Goal: Check status

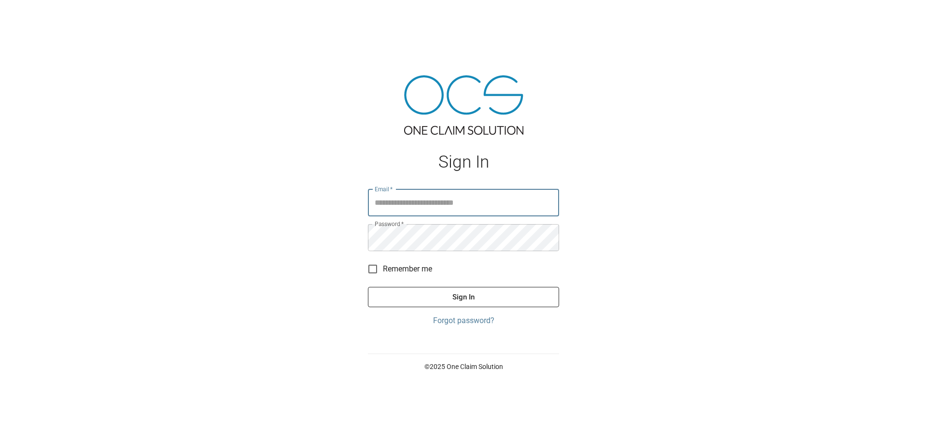
type input "**********"
click at [538, 299] on button "Sign In" at bounding box center [463, 297] width 191 height 20
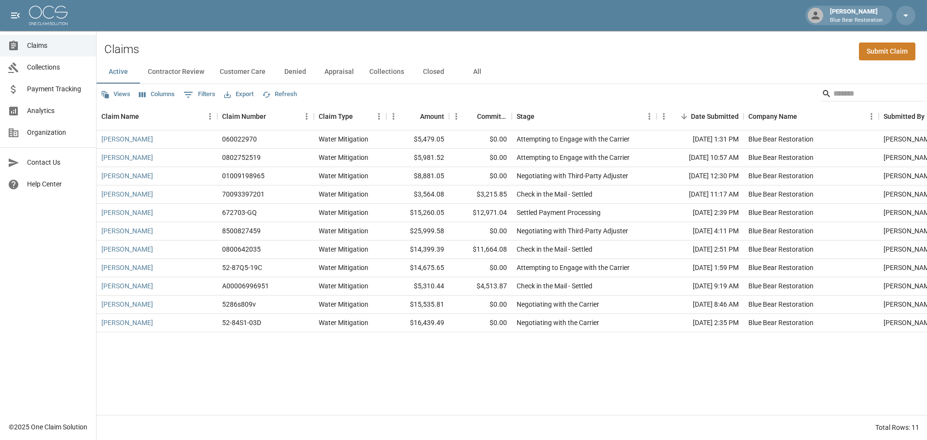
click at [248, 74] on button "Customer Care" at bounding box center [242, 71] width 61 height 23
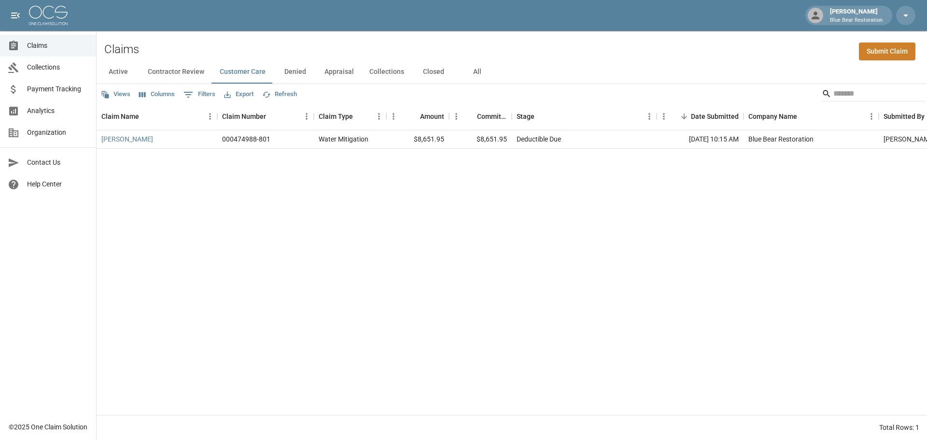
click at [295, 72] on button "Denied" at bounding box center [294, 71] width 43 height 23
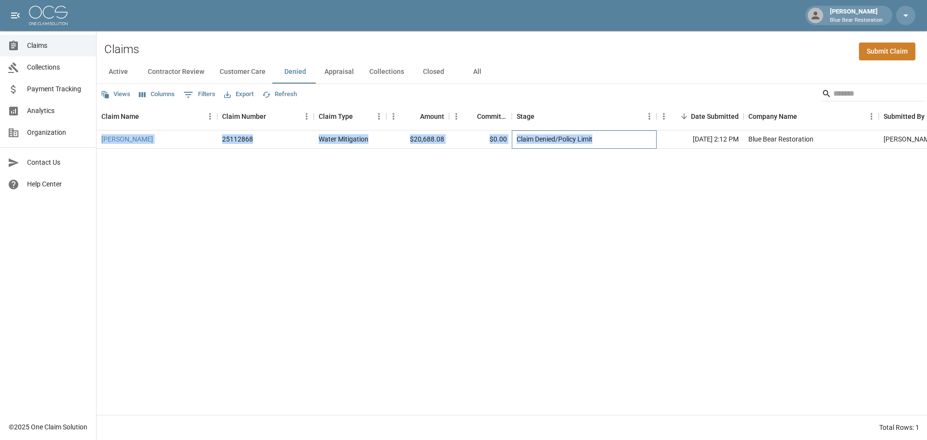
drag, startPoint x: 612, startPoint y: 140, endPoint x: 131, endPoint y: 124, distance: 481.2
click at [131, 124] on div "Claim Name Claim Number Claim Type Amount Committed Amount Stage Date Submitted…" at bounding box center [512, 258] width 830 height 311
click at [481, 92] on div "Views Columns 0 Filters Export Refresh" at bounding box center [512, 93] width 830 height 19
